Goal: Task Accomplishment & Management: Manage account settings

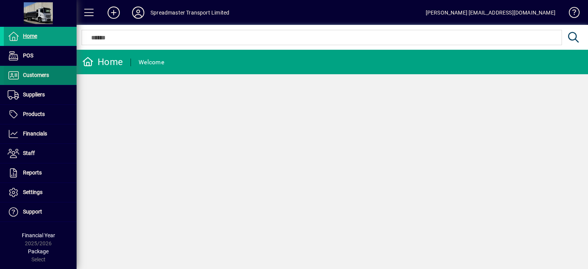
click at [33, 73] on span "Customers" at bounding box center [36, 75] width 26 height 6
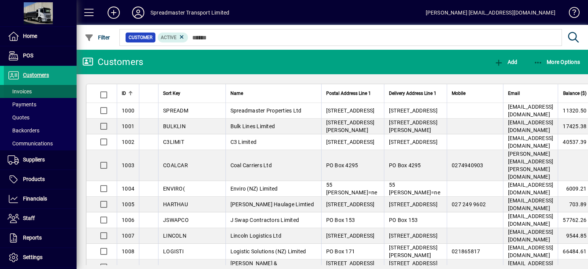
click at [25, 90] on span "Invoices" at bounding box center [20, 91] width 24 height 6
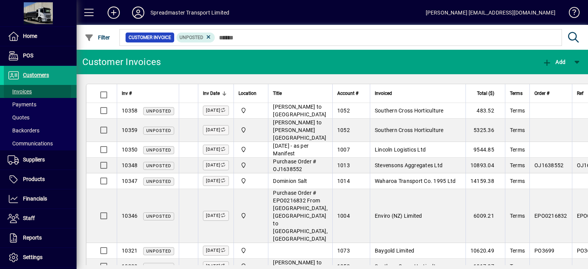
click at [24, 90] on span "Invoices" at bounding box center [20, 91] width 24 height 6
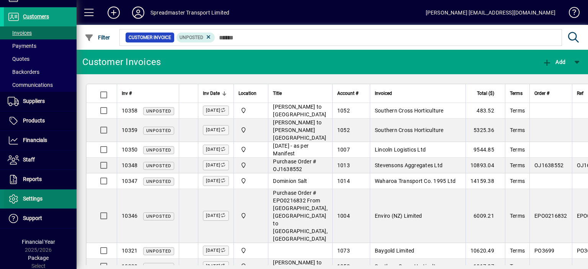
click at [43, 197] on span at bounding box center [40, 199] width 73 height 18
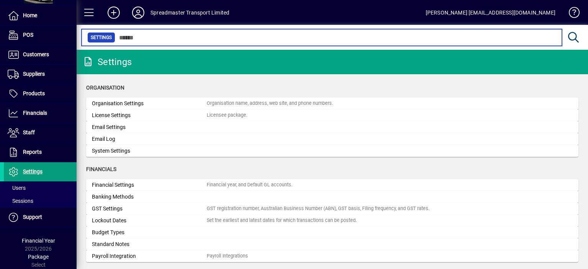
scroll to position [20, 0]
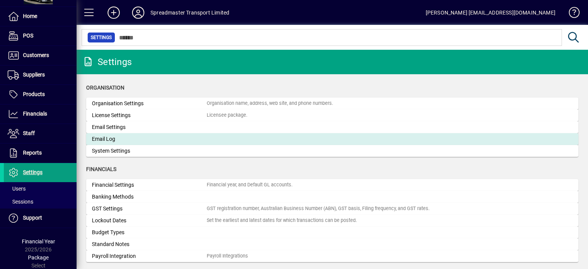
click at [113, 139] on div "Email Log" at bounding box center [149, 139] width 115 height 8
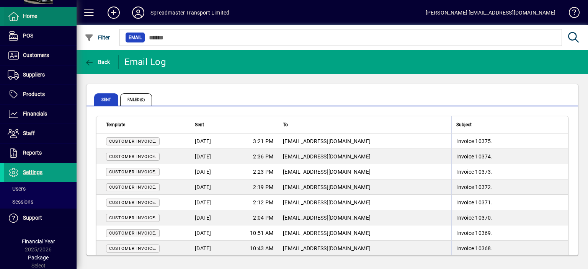
click at [32, 17] on span "Home" at bounding box center [30, 16] width 14 height 6
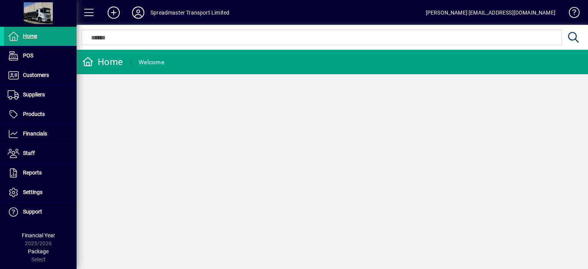
click at [386, 199] on div "Home Welcome" at bounding box center [332, 159] width 511 height 219
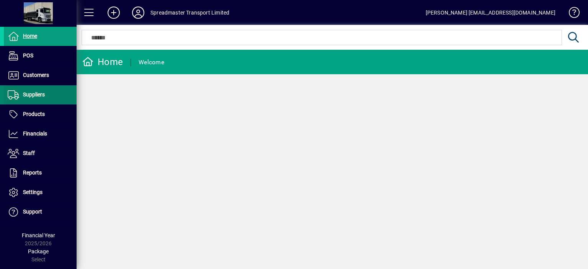
click at [38, 95] on span "Suppliers" at bounding box center [34, 94] width 22 height 6
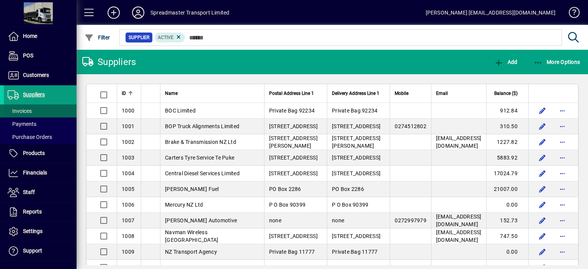
click at [28, 110] on span "Invoices" at bounding box center [20, 111] width 24 height 6
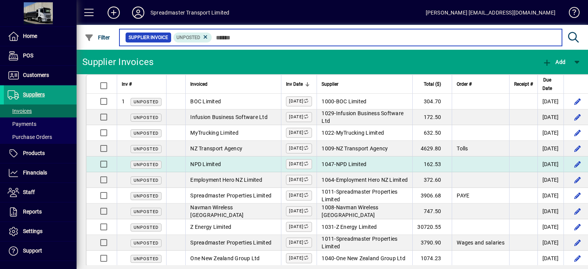
scroll to position [18, 0]
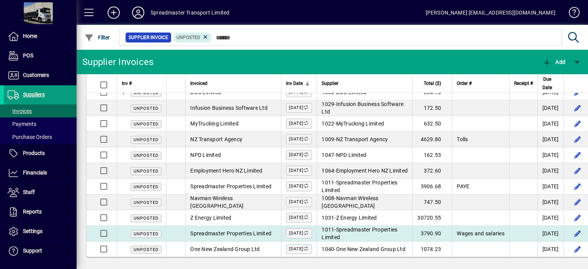
click at [489, 232] on span "Wages and salaries" at bounding box center [481, 233] width 48 height 6
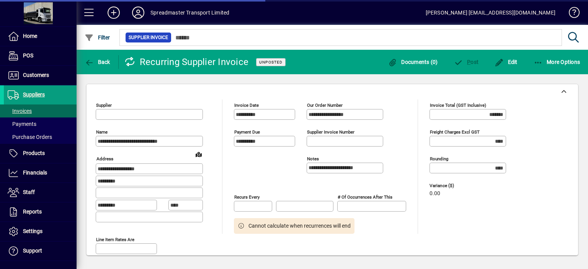
type input "*******"
type input "**********"
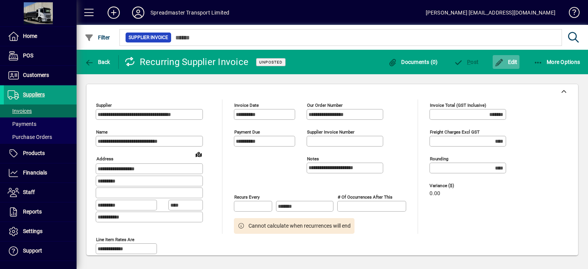
click at [511, 59] on span "Edit" at bounding box center [506, 62] width 23 height 6
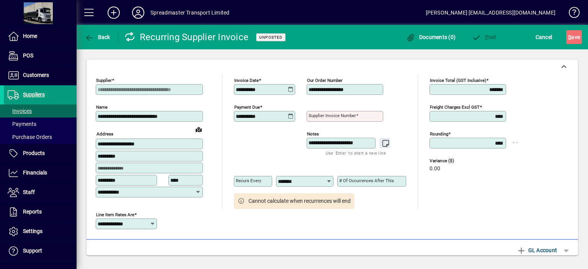
click at [325, 118] on mat-label "Supplier invoice number" at bounding box center [332, 115] width 47 height 5
click at [325, 118] on input "Supplier invoice number" at bounding box center [346, 116] width 74 height 6
type input "****"
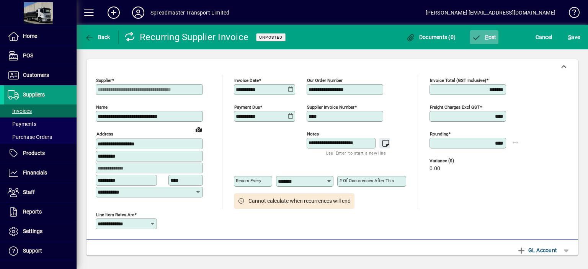
click at [490, 35] on span "P ost" at bounding box center [484, 37] width 25 height 6
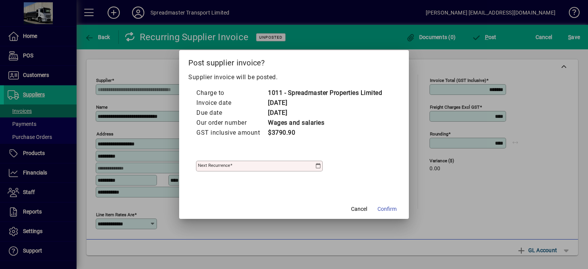
click at [318, 165] on icon at bounding box center [318, 166] width 6 height 6
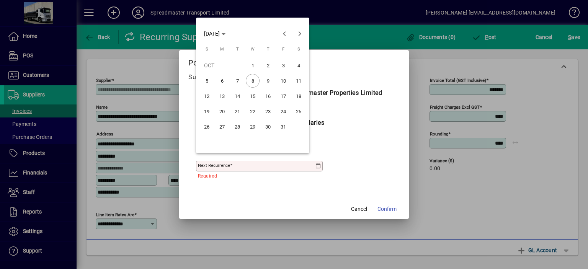
click at [253, 112] on span "22" at bounding box center [253, 112] width 14 height 14
type input "**********"
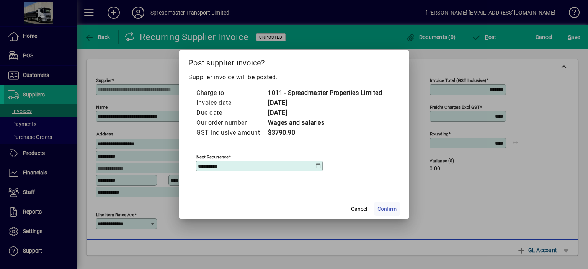
click at [387, 207] on span "Confirm" at bounding box center [386, 209] width 19 height 8
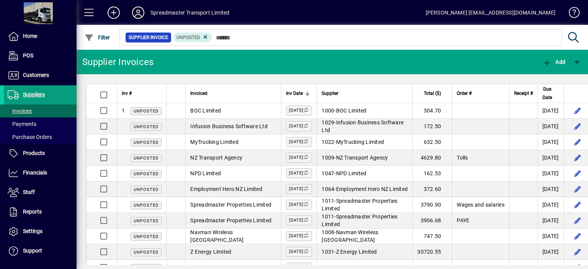
click at [137, 14] on icon at bounding box center [138, 13] width 15 height 12
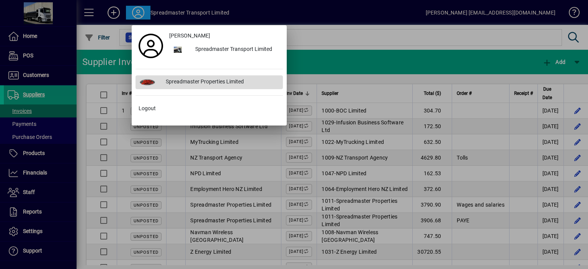
click at [190, 81] on div "Spreadmaster Properties Limited" at bounding box center [221, 82] width 123 height 14
